Goal: Task Accomplishment & Management: Use online tool/utility

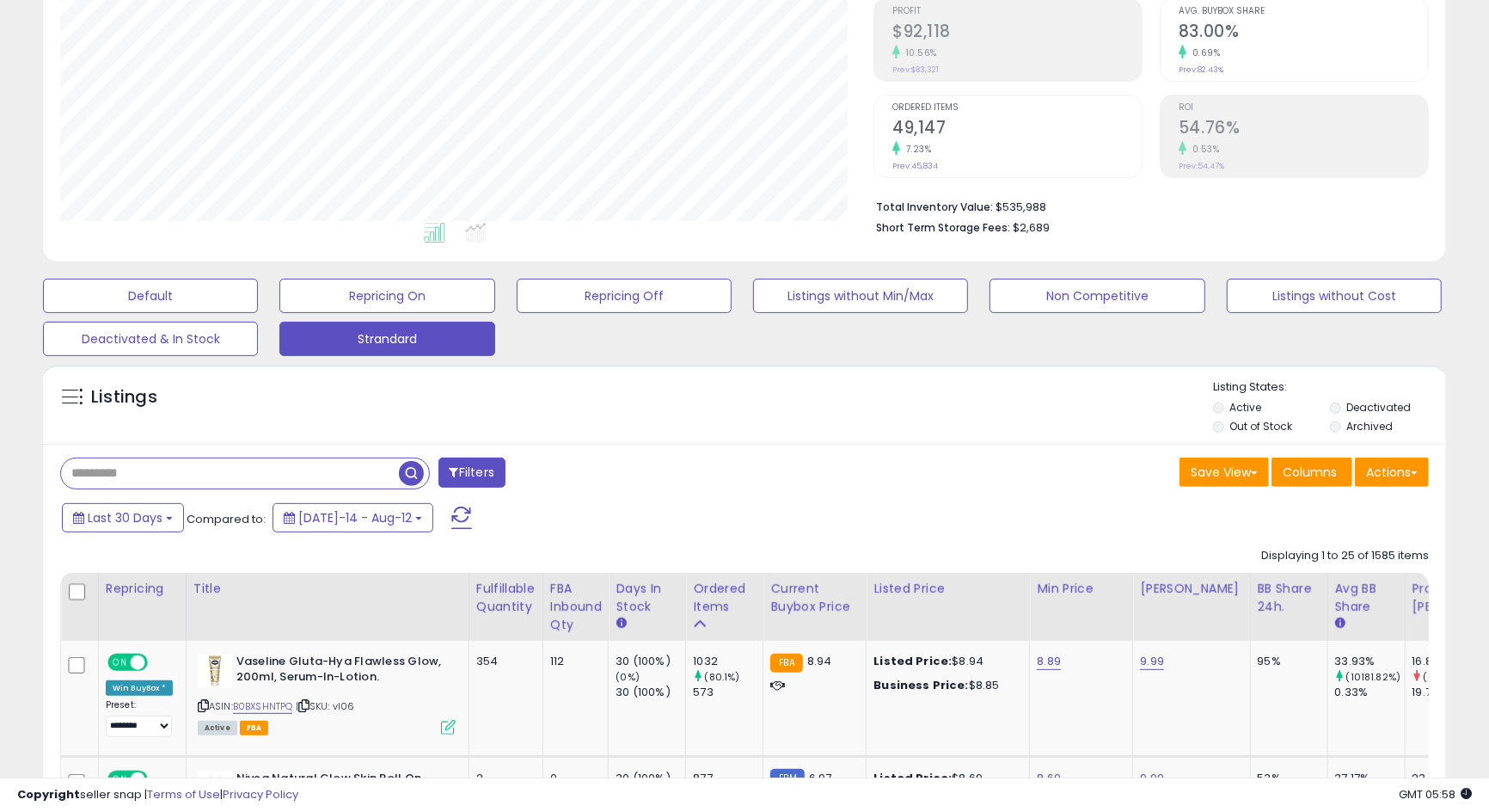
scroll to position [322, 0]
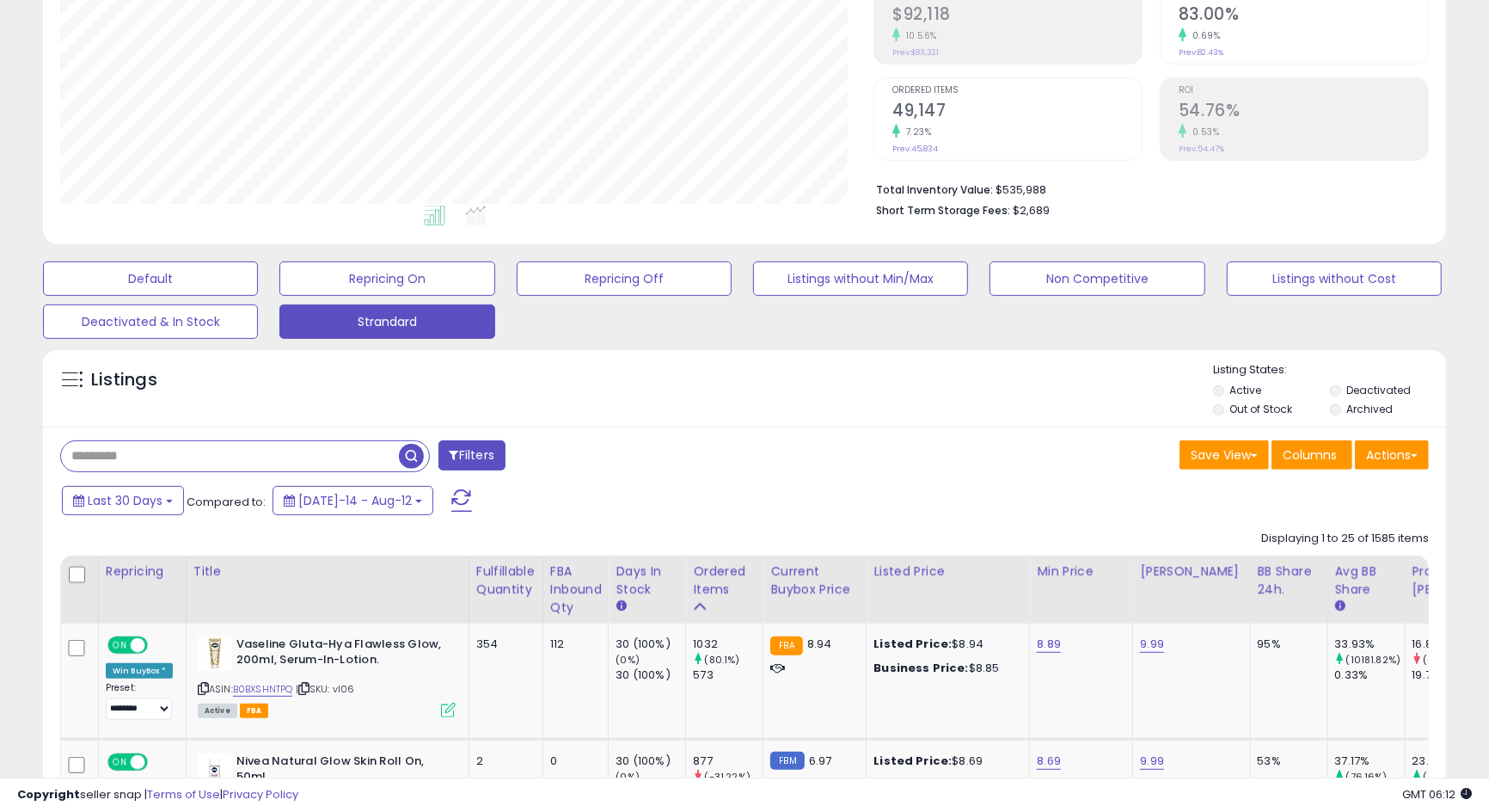
paste input "*****"
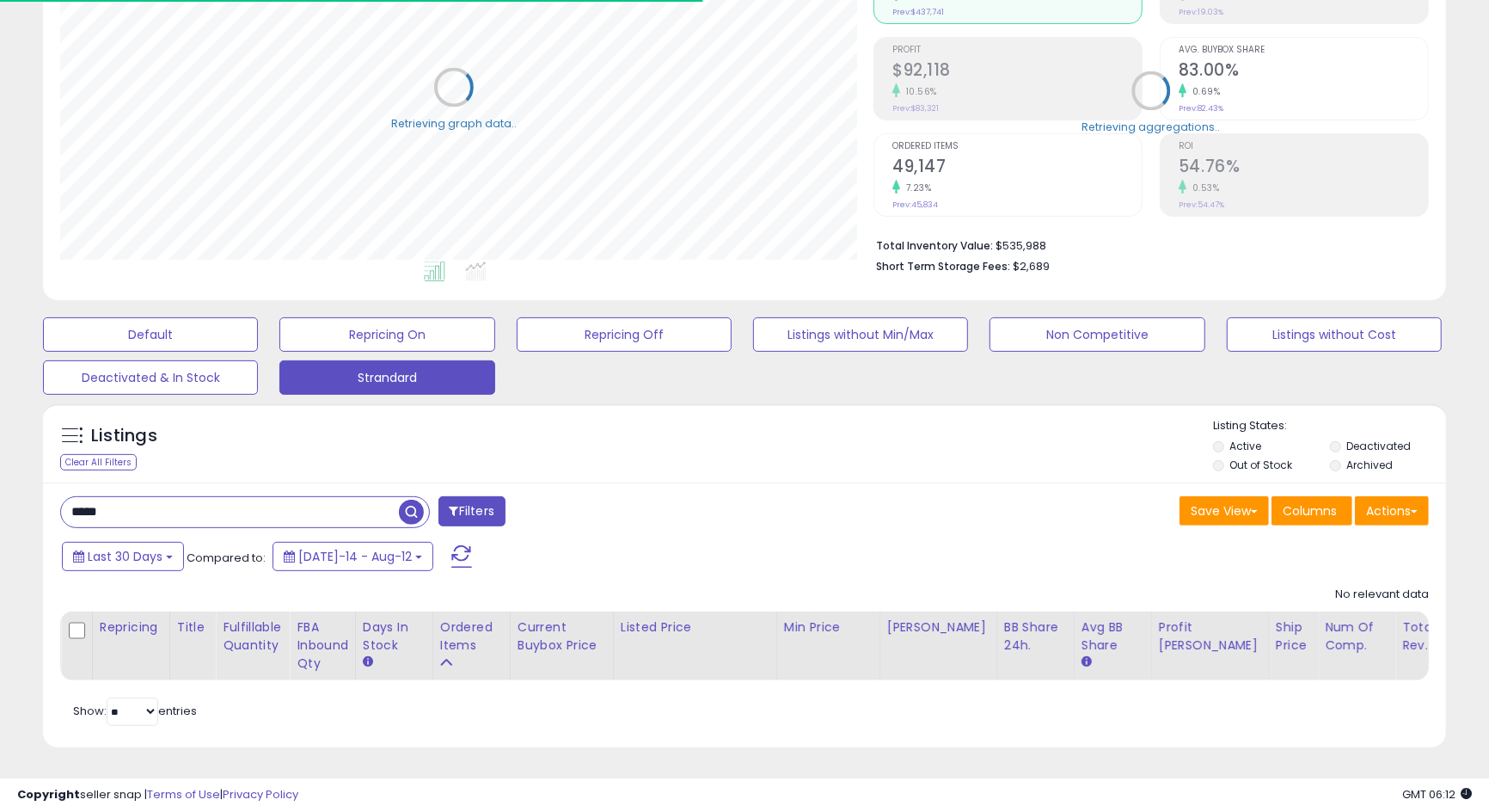
scroll to position [859374, 858939]
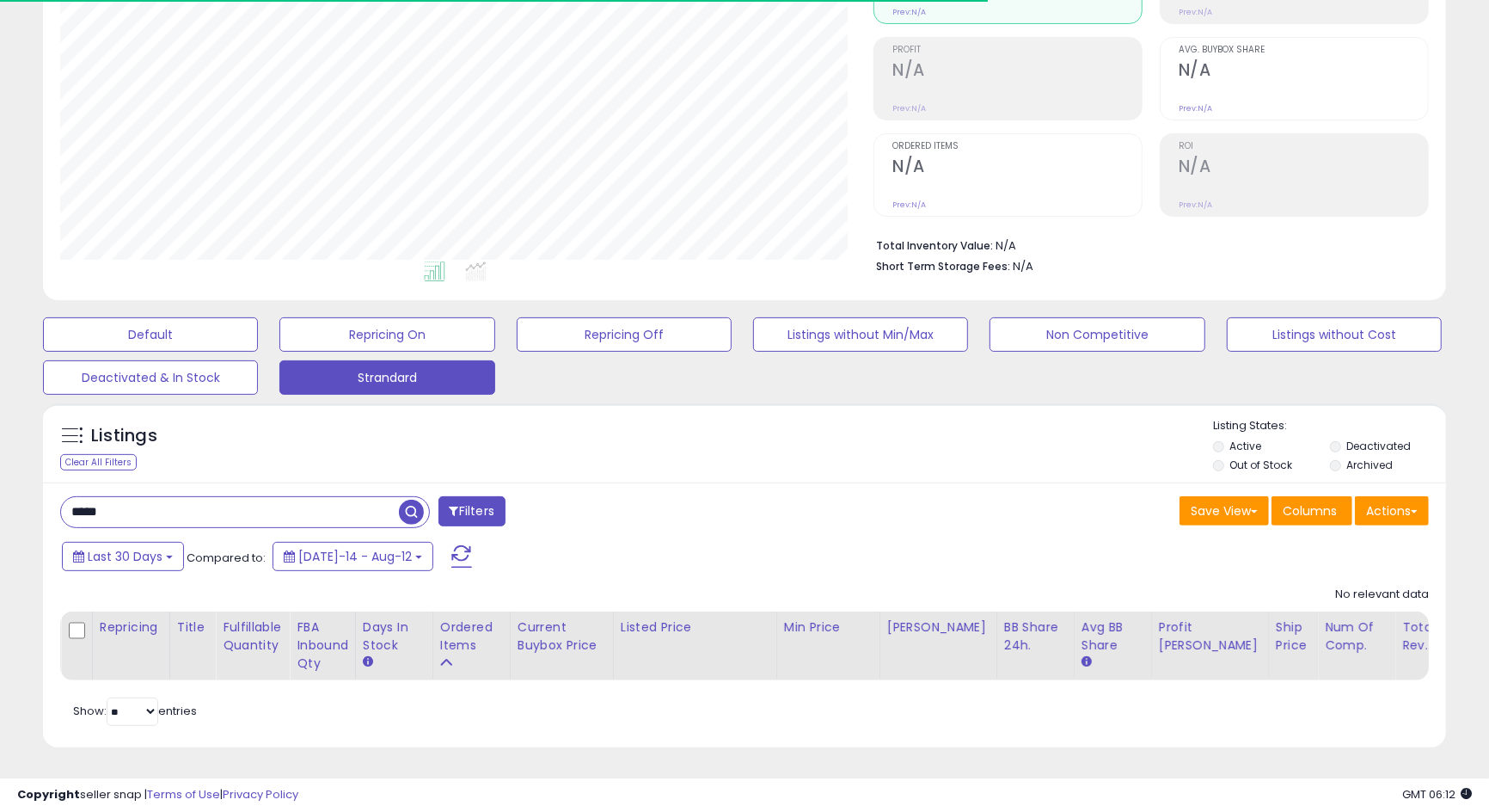
click at [1350, 438] on label "Deactivated" at bounding box center [1378, 445] width 64 height 15
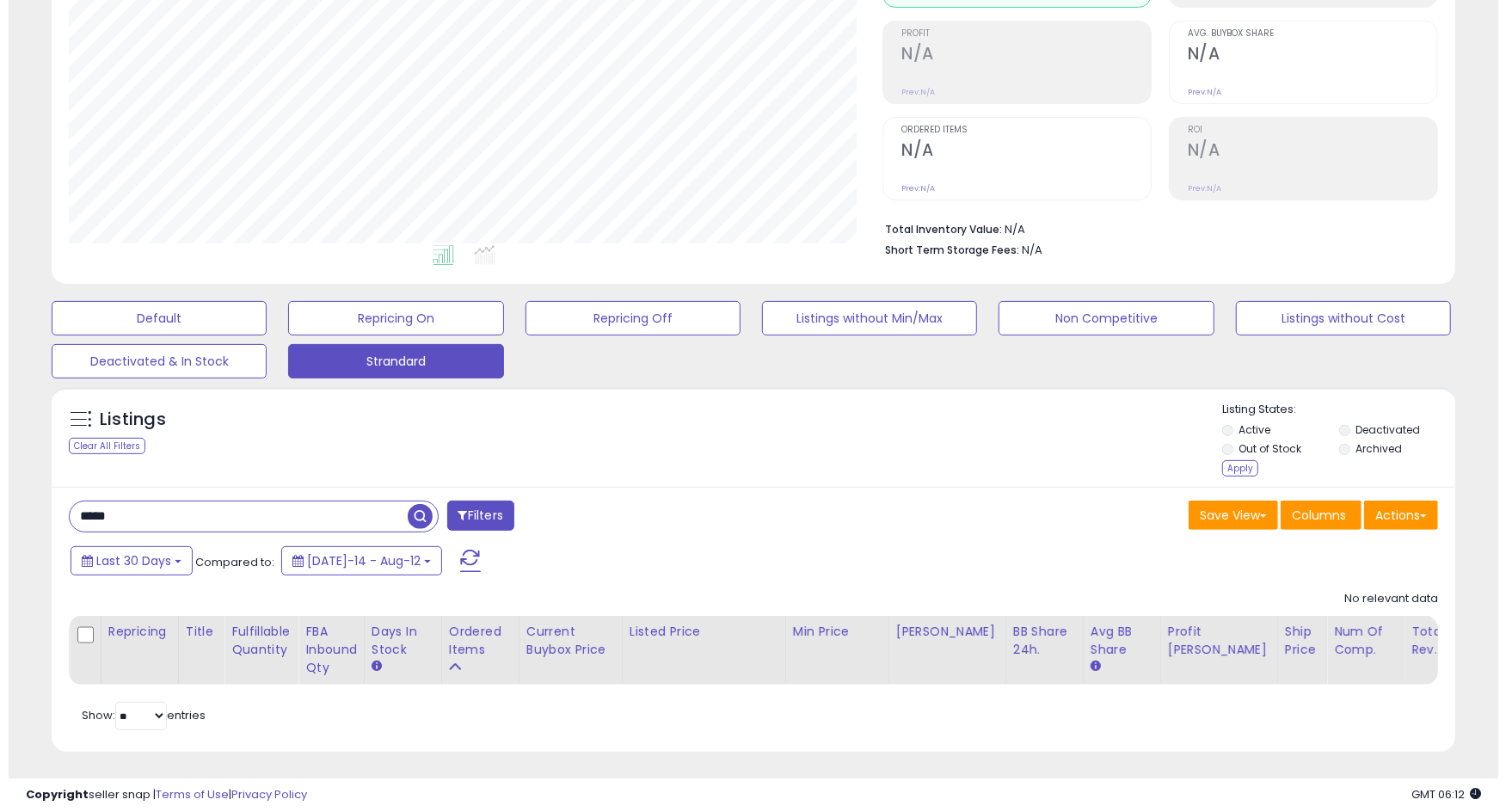
scroll to position [351, 813]
click at [1351, 433] on label "Deactivated" at bounding box center [1379, 429] width 64 height 15
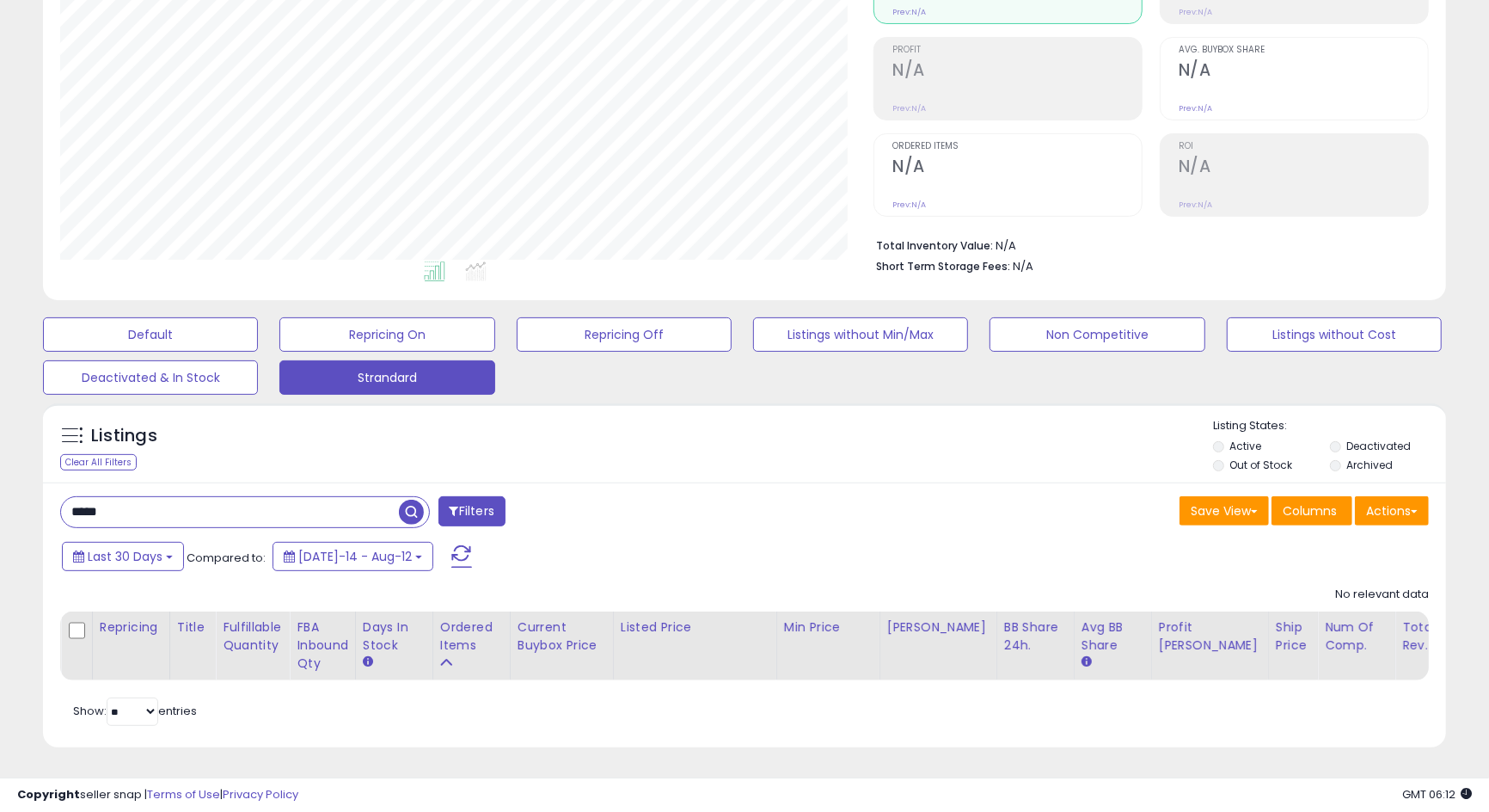
click at [1354, 457] on label "Archived" at bounding box center [1370, 464] width 47 height 15
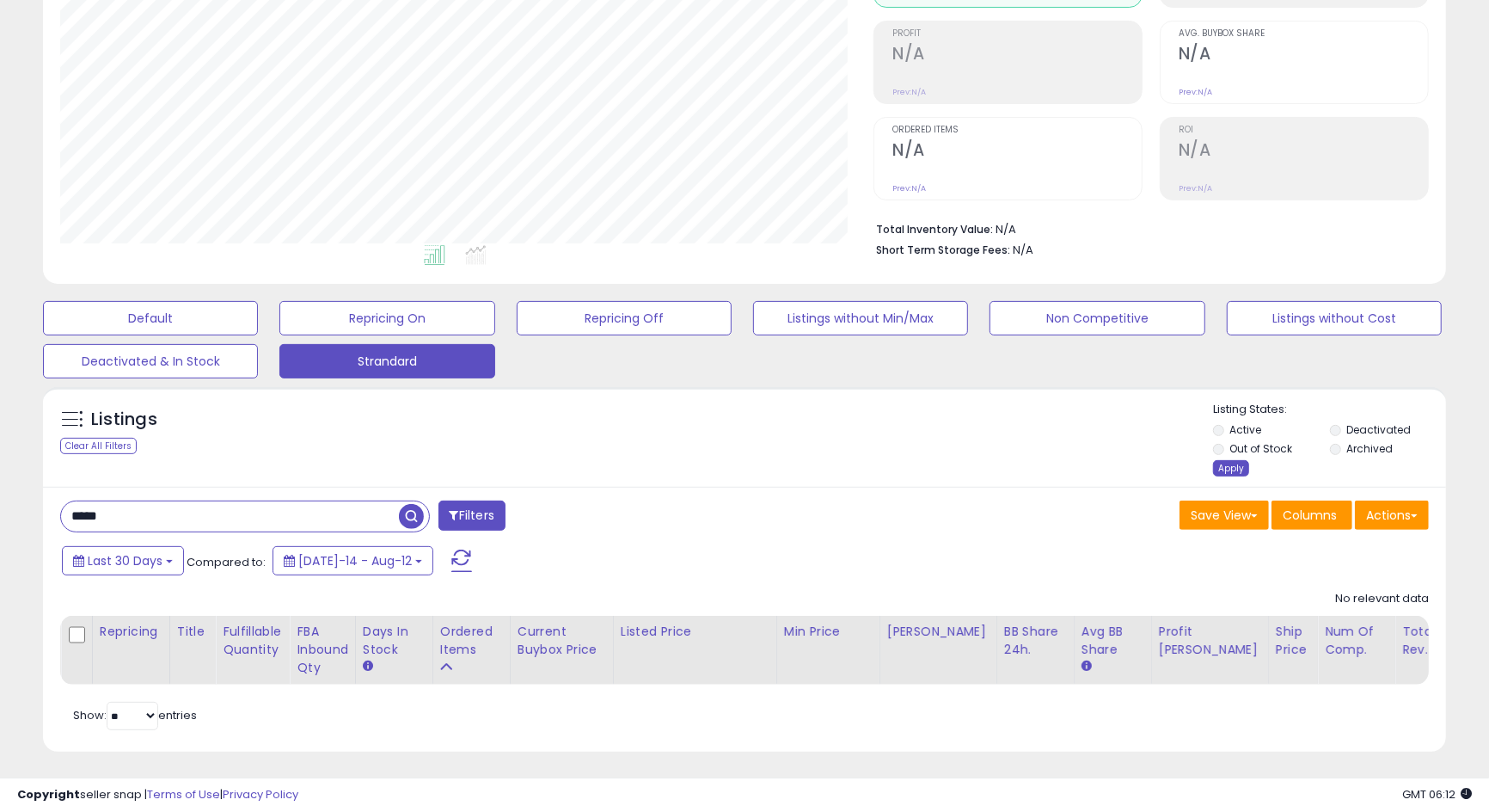
click at [1234, 463] on div "Apply" at bounding box center [1231, 467] width 36 height 16
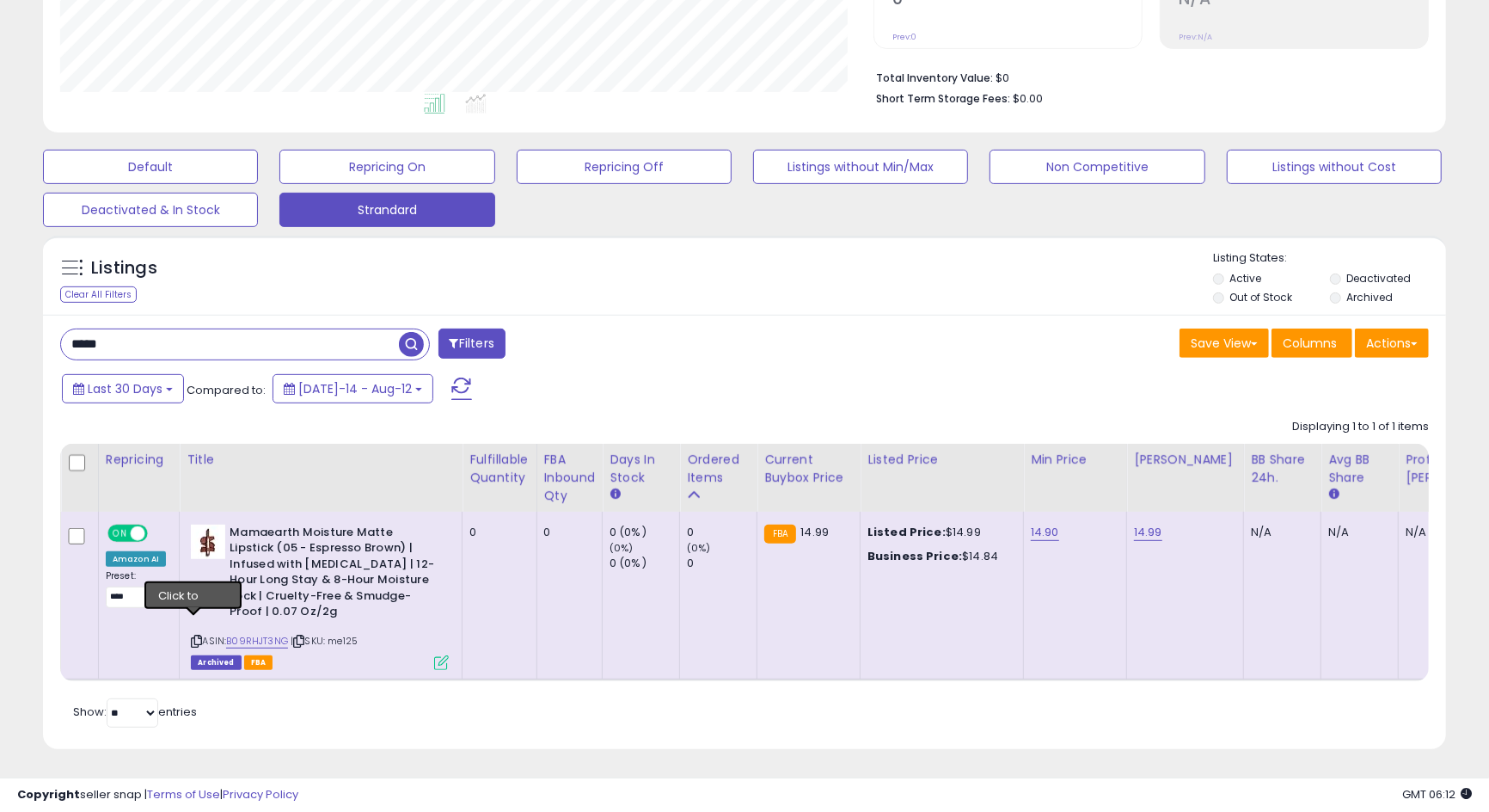
click at [191, 636] on icon at bounding box center [196, 641] width 11 height 10
click at [299, 636] on icon at bounding box center [299, 641] width 11 height 10
click at [1346, 292] on label "Archived" at bounding box center [1370, 297] width 47 height 15
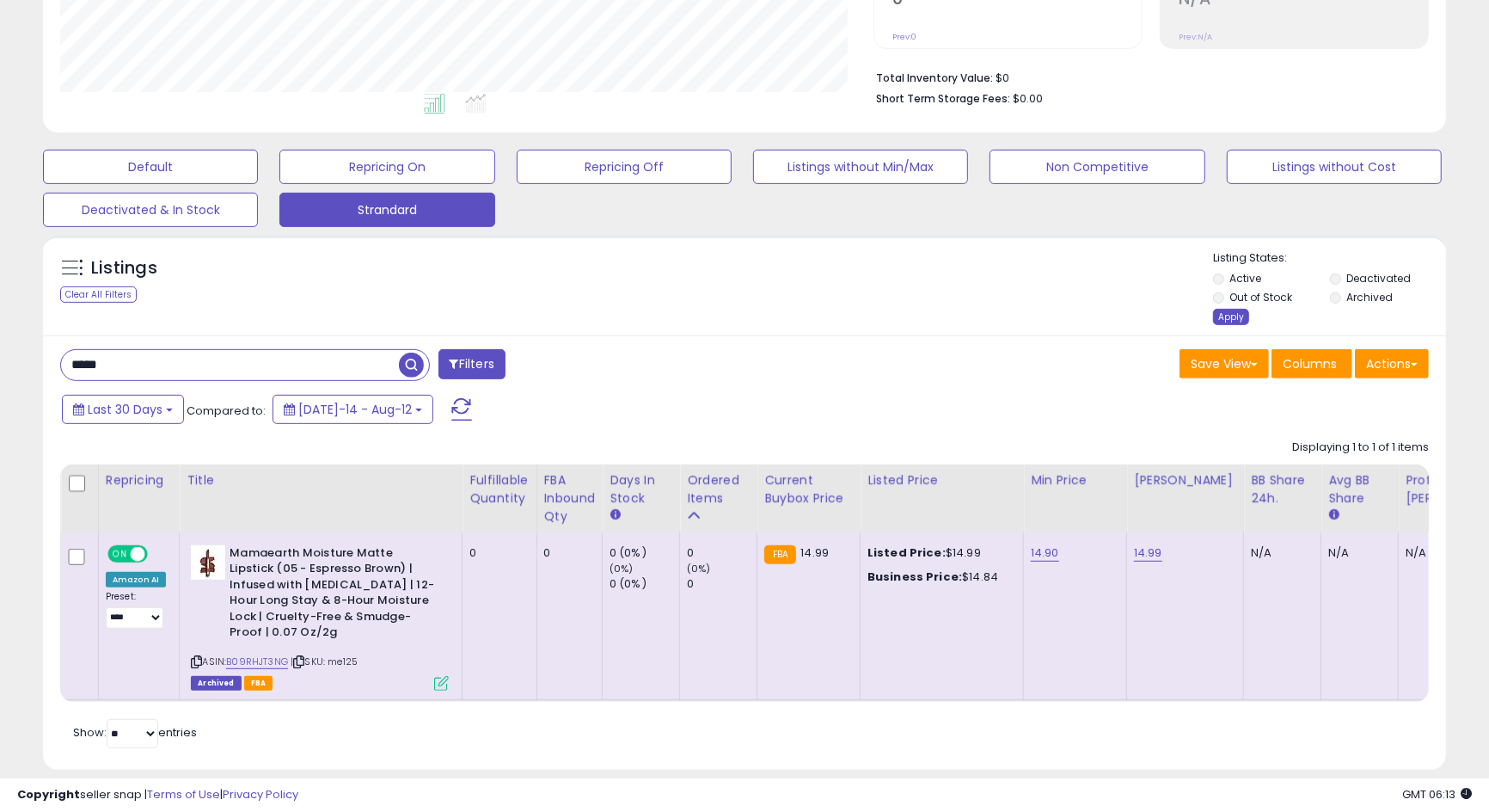
click at [1228, 319] on div "Apply" at bounding box center [1231, 317] width 36 height 16
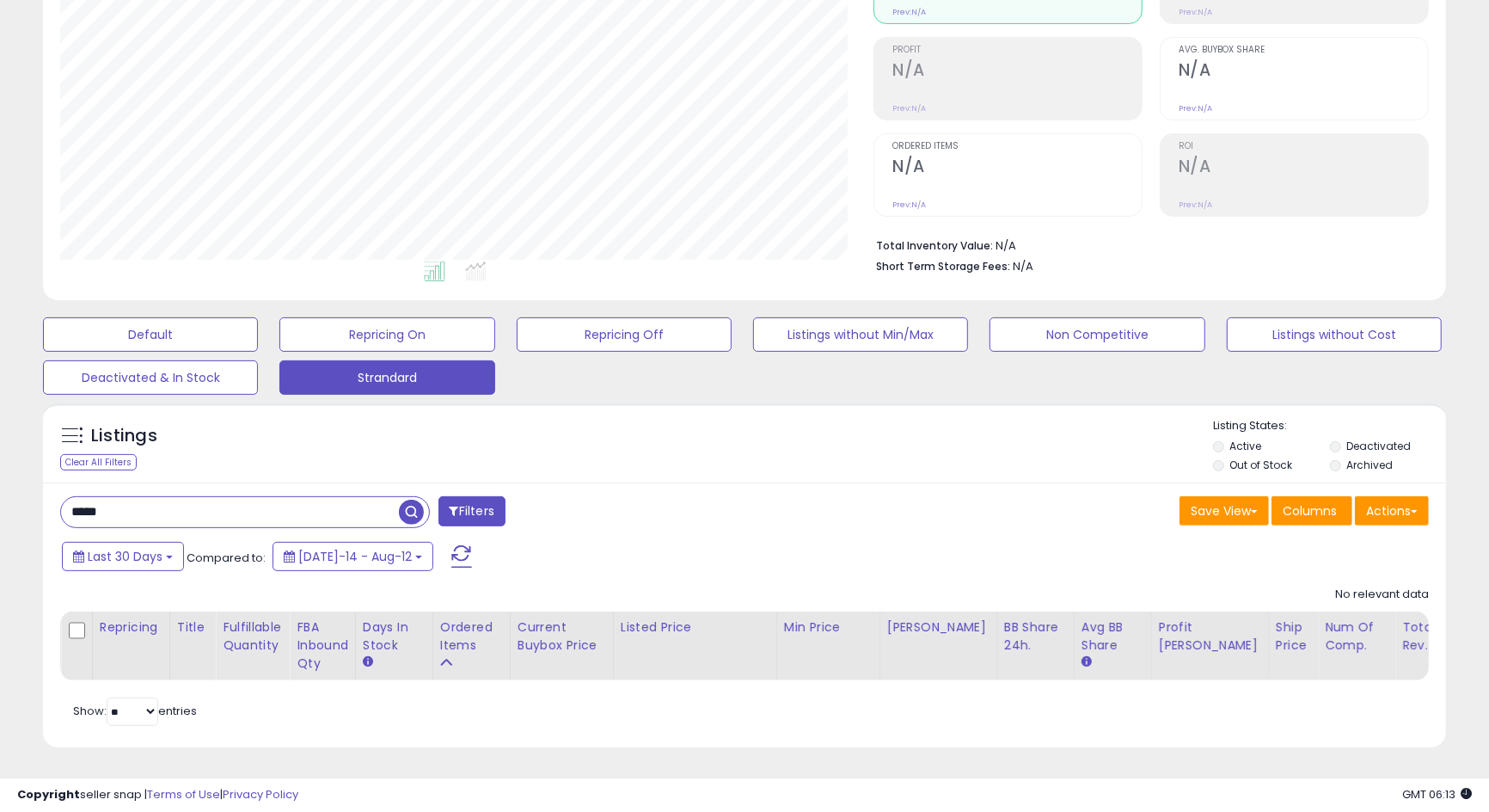
click at [318, 509] on input "*****" at bounding box center [230, 512] width 338 height 30
paste input "text"
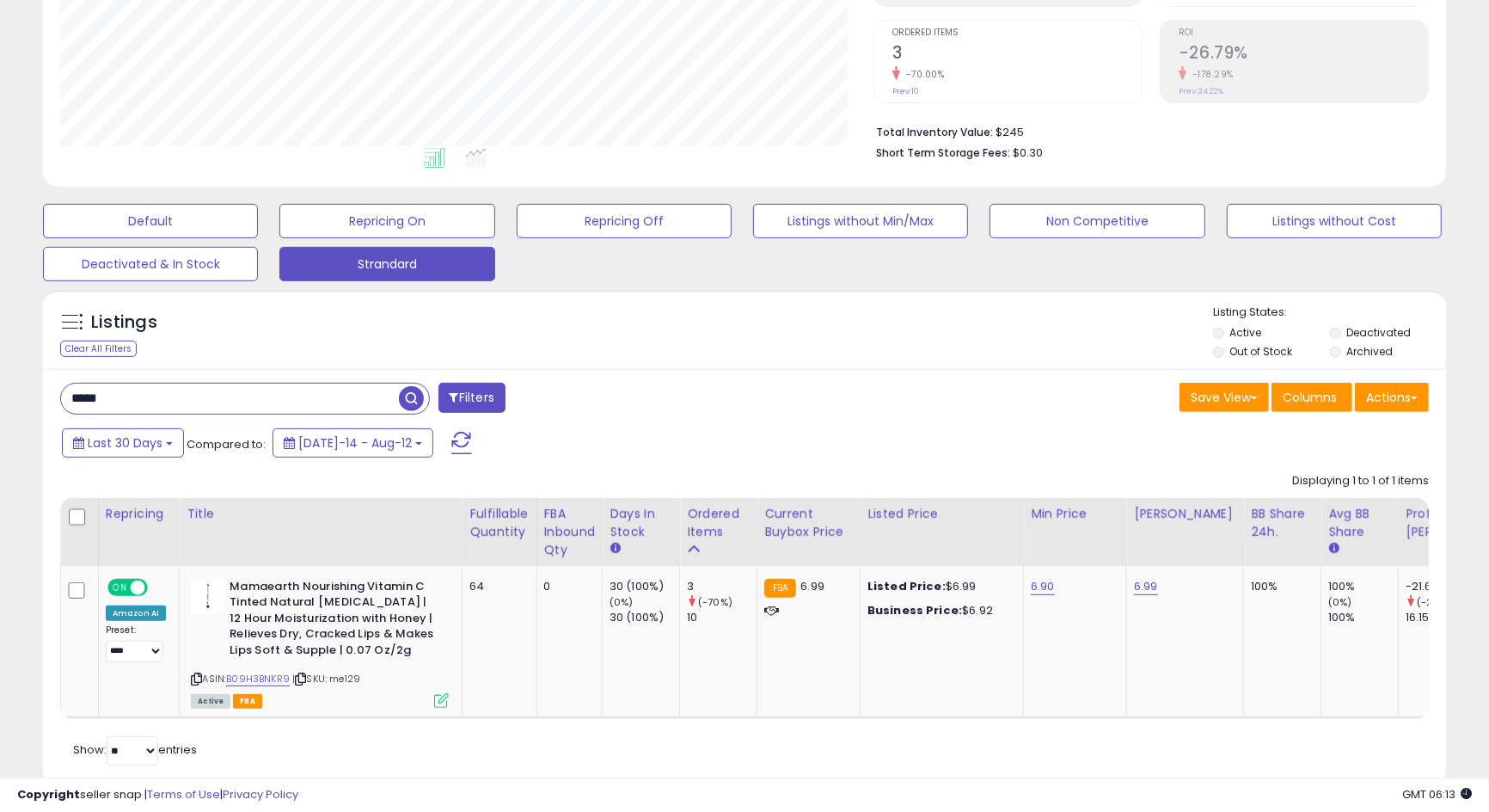
scroll to position [390, 0]
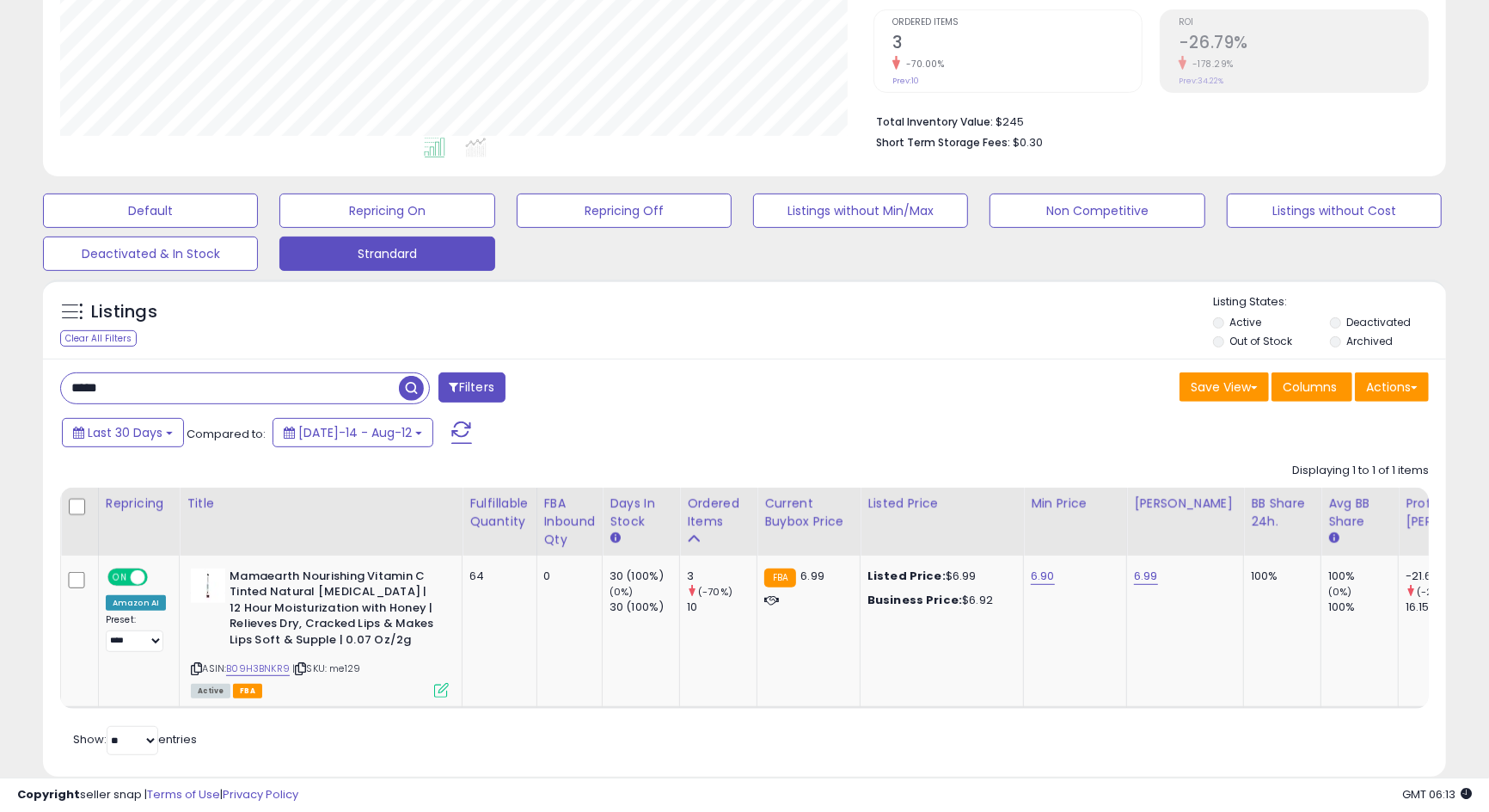
paste input "text"
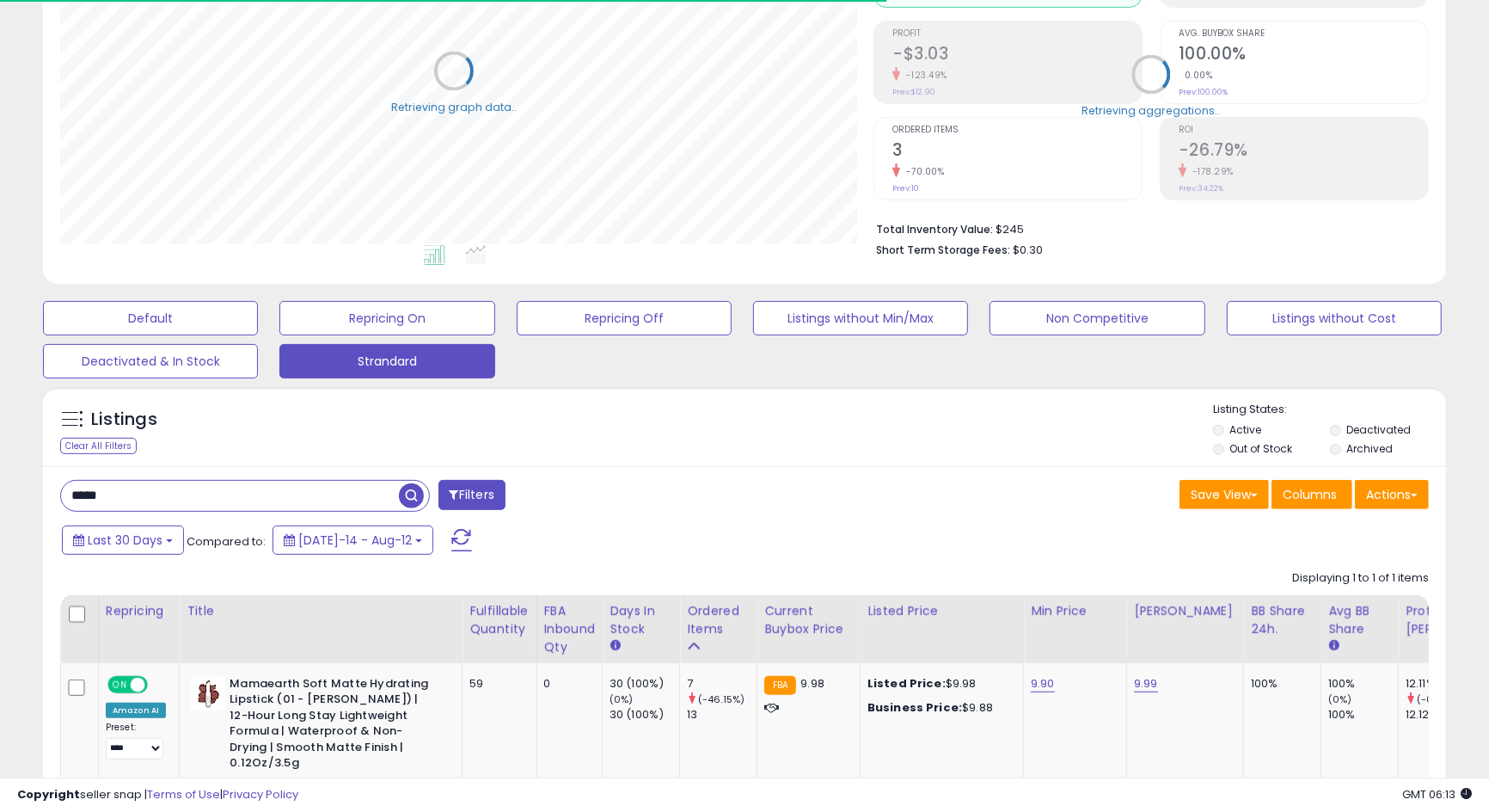
scroll to position [859374, 858939]
paste input "text"
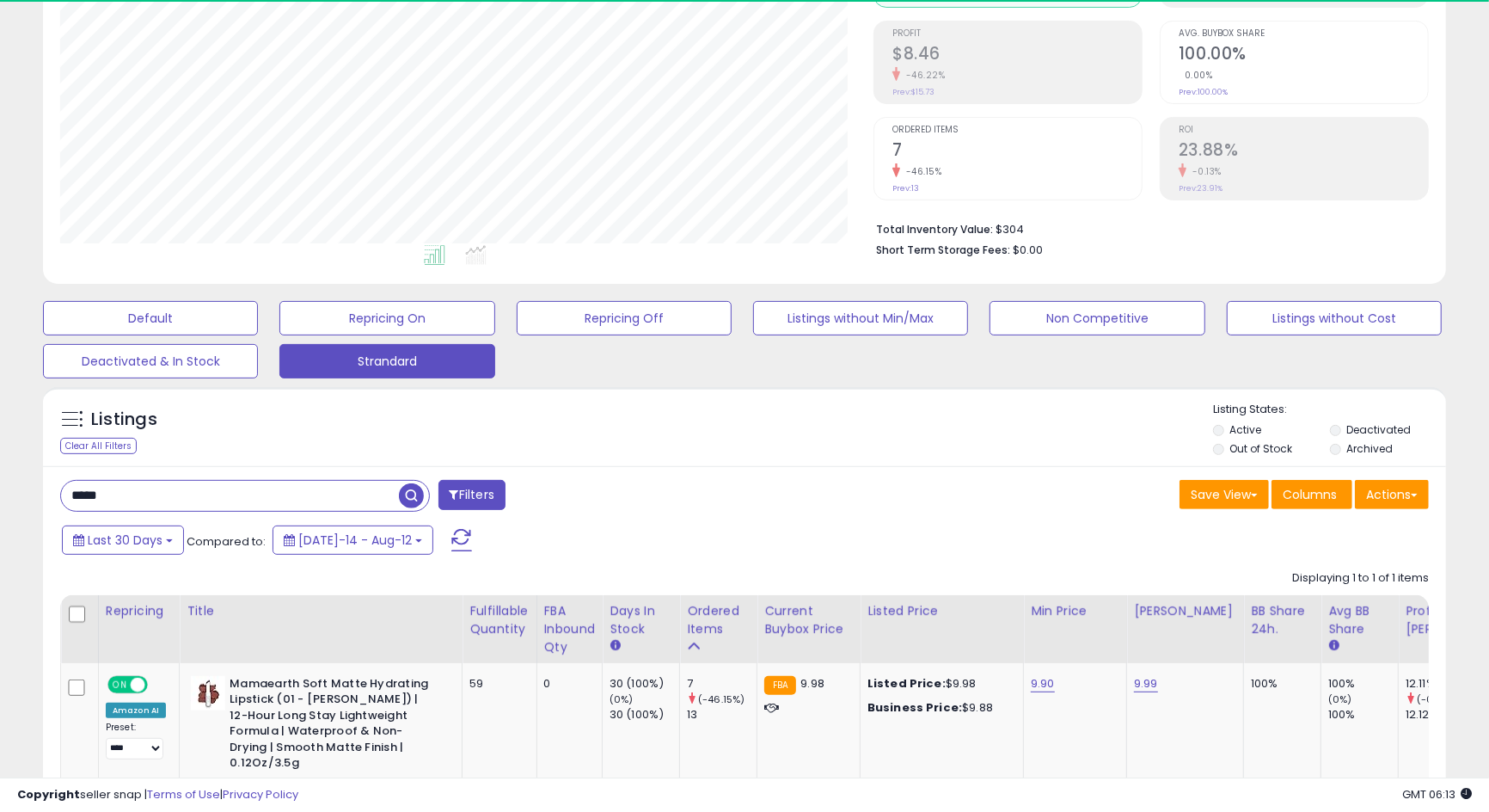
scroll to position [351, 813]
paste input "text"
type input "****"
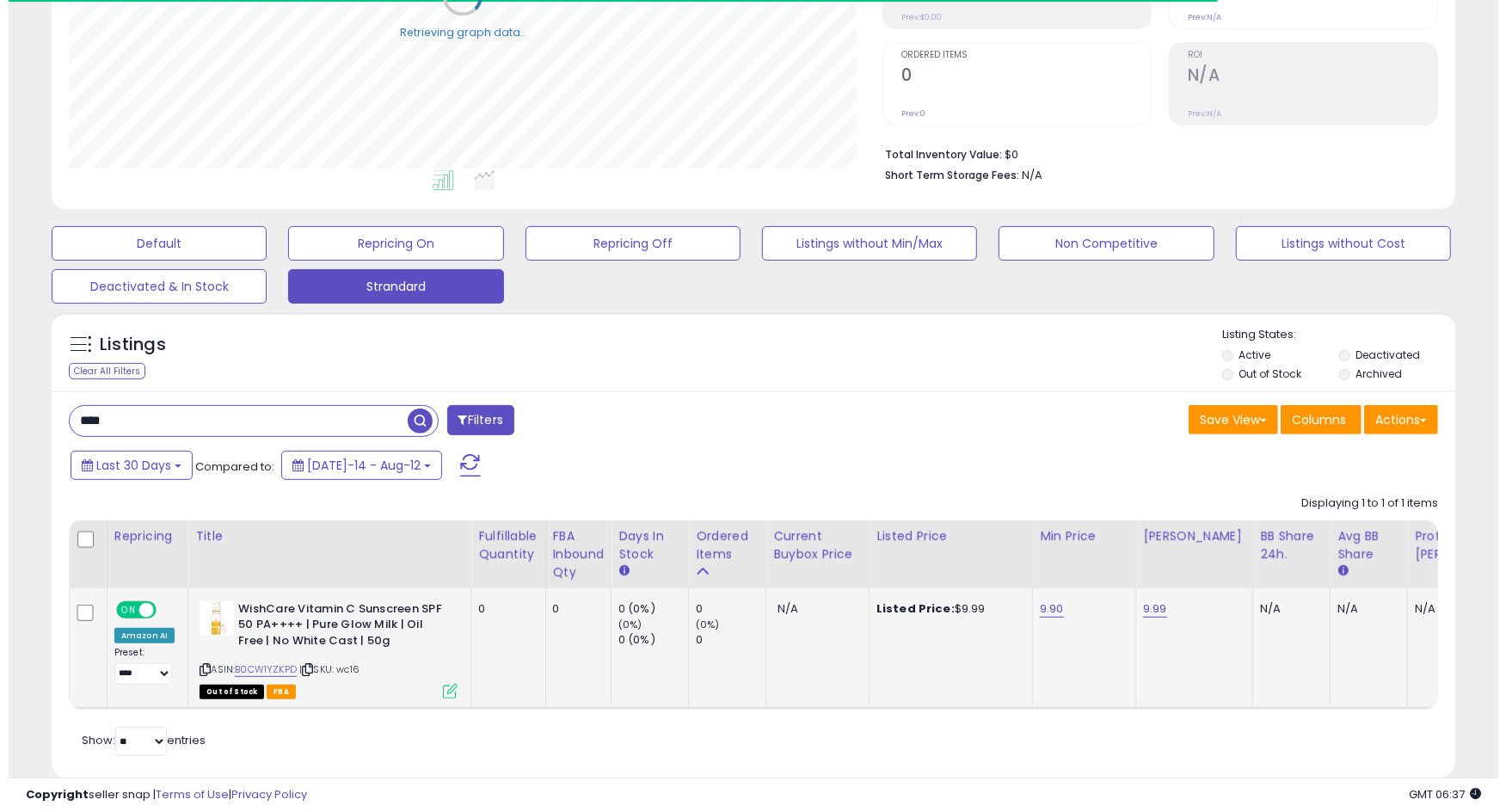
scroll to position [403, 0]
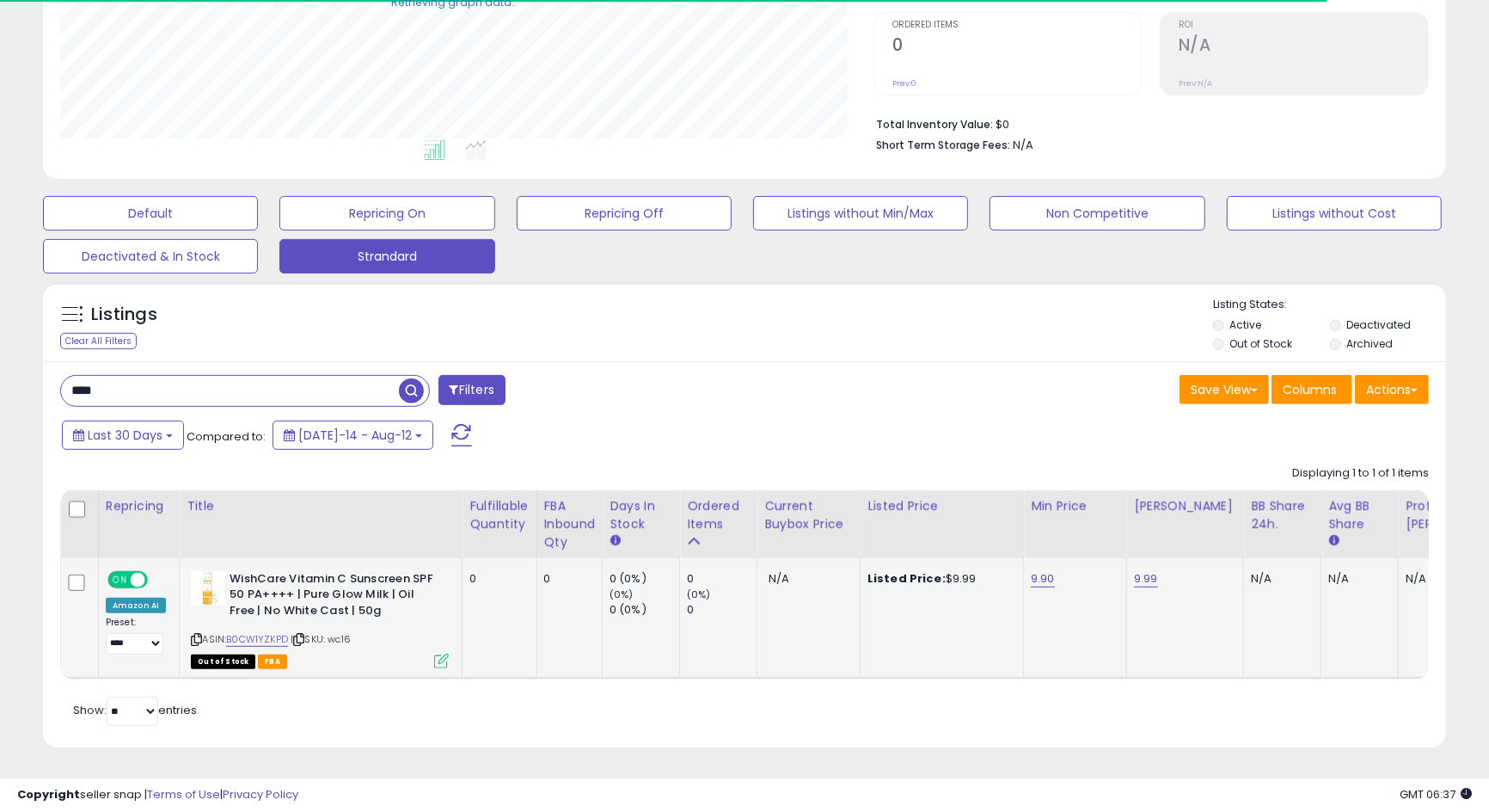
click at [442, 654] on icon at bounding box center [442, 661] width 15 height 15
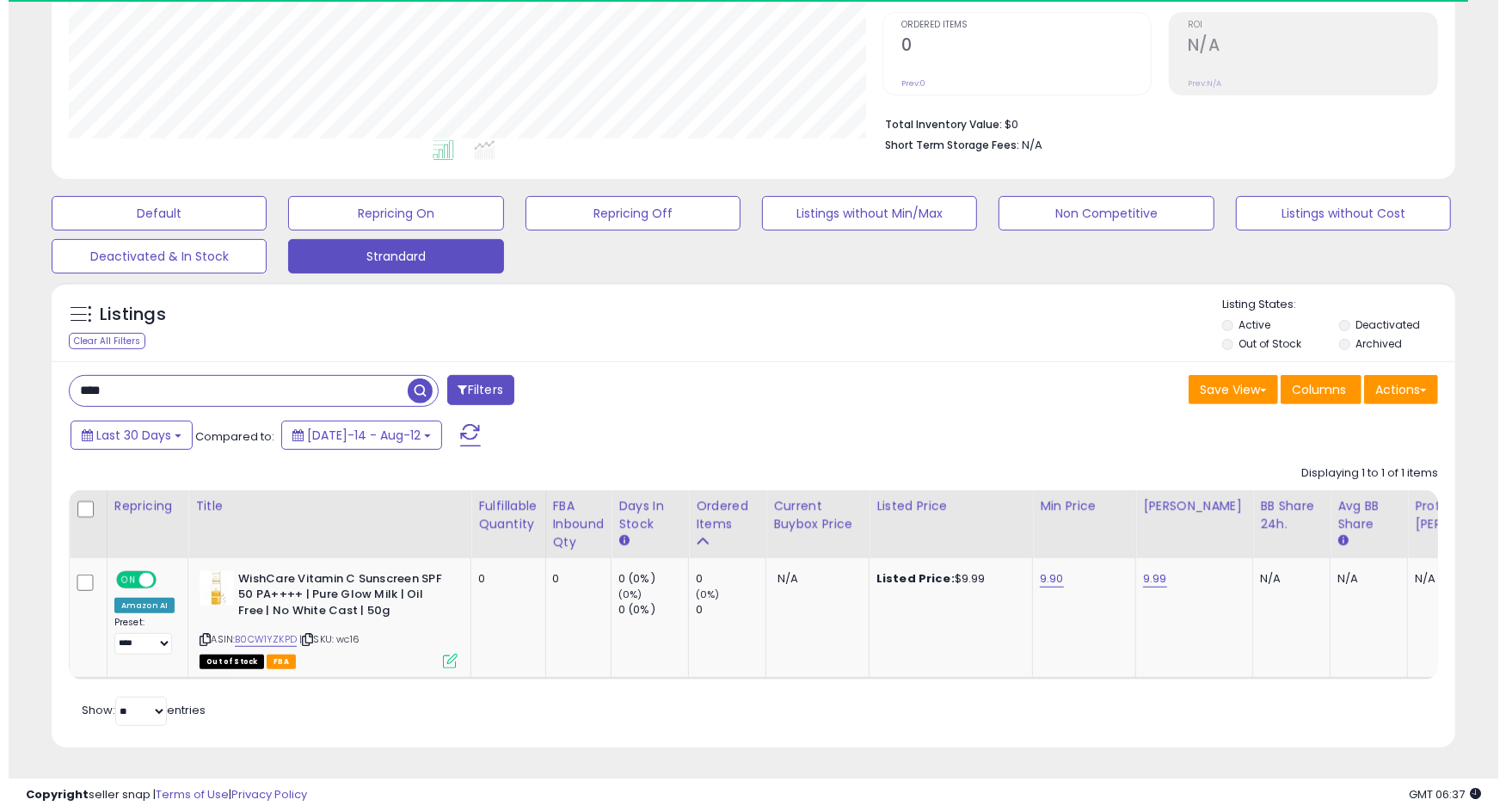
scroll to position [859374, 859254]
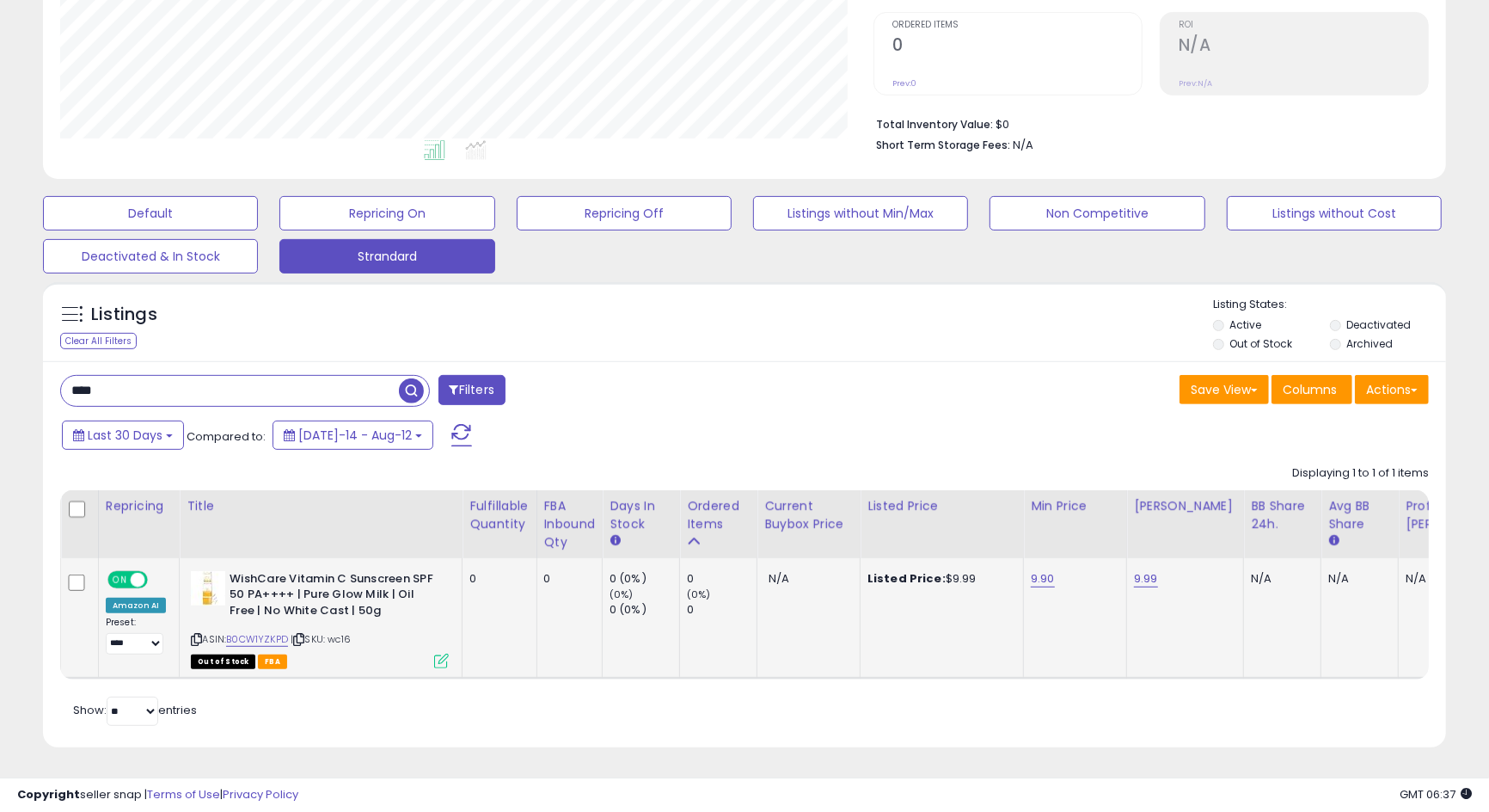
click at [437, 654] on icon at bounding box center [442, 661] width 15 height 15
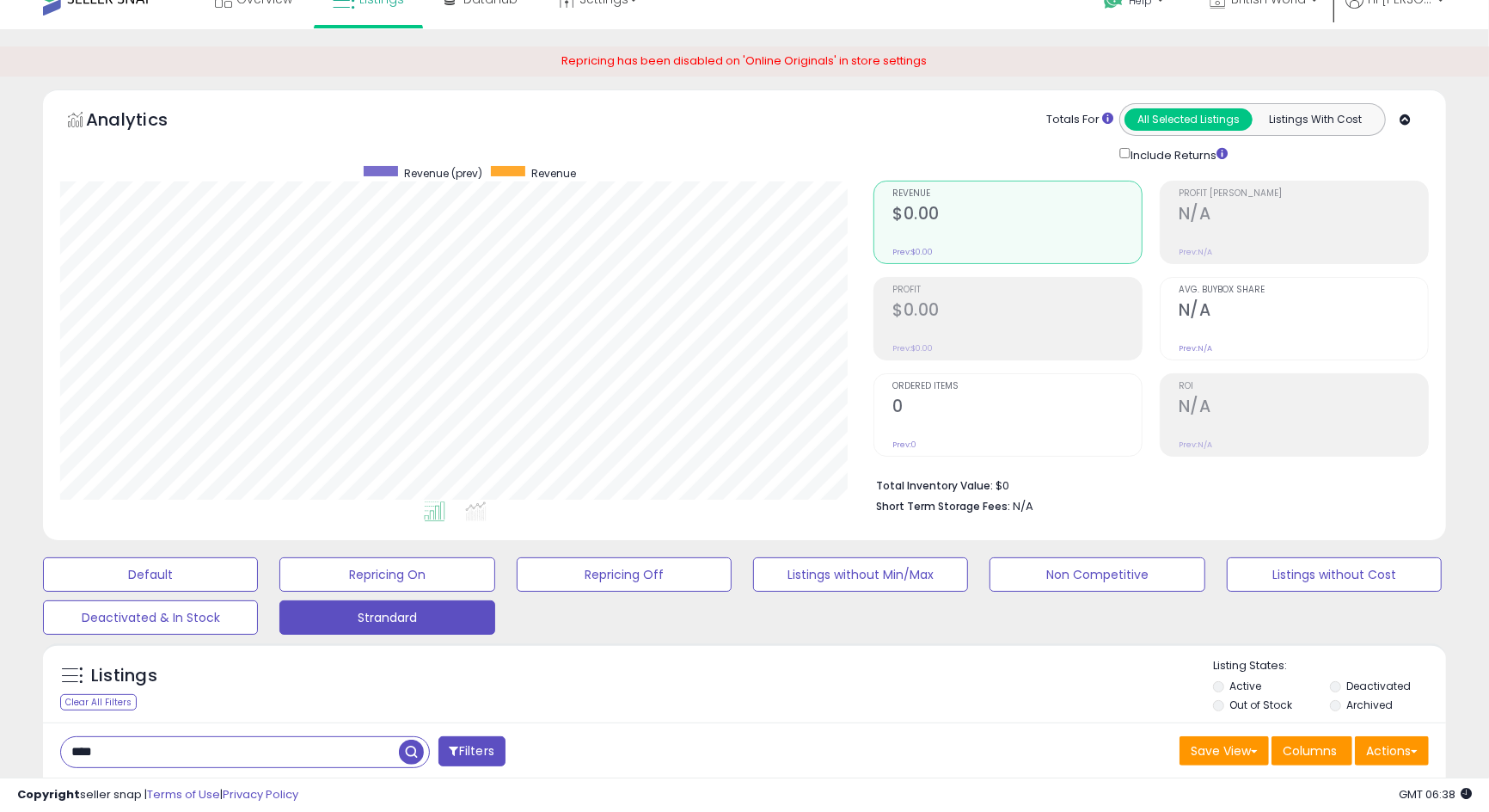
scroll to position [0, 0]
